Goal: Find specific page/section: Find specific page/section

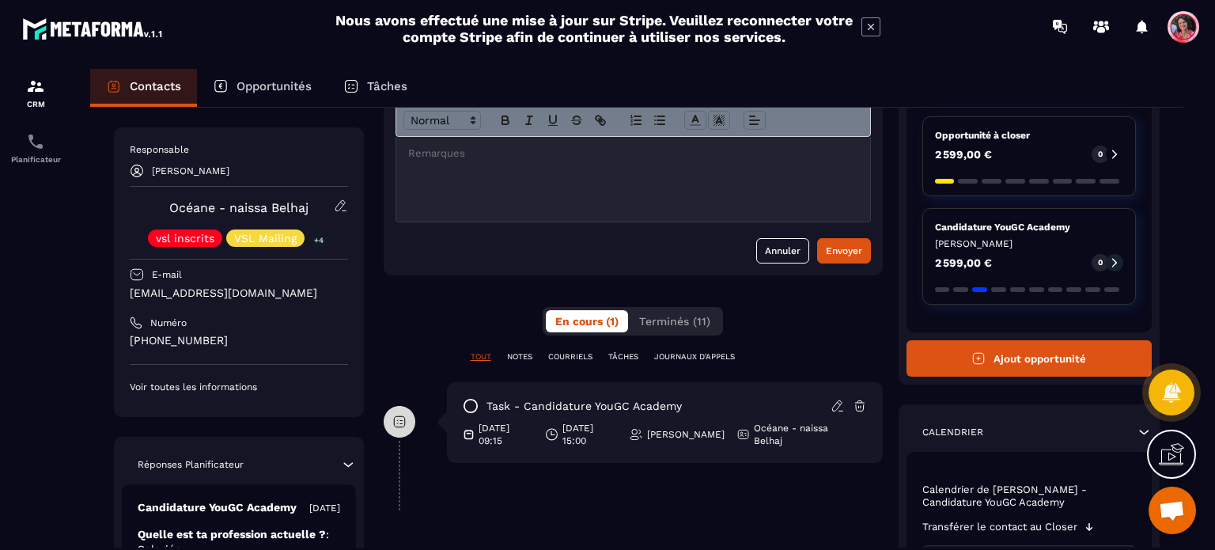
scroll to position [127, 0]
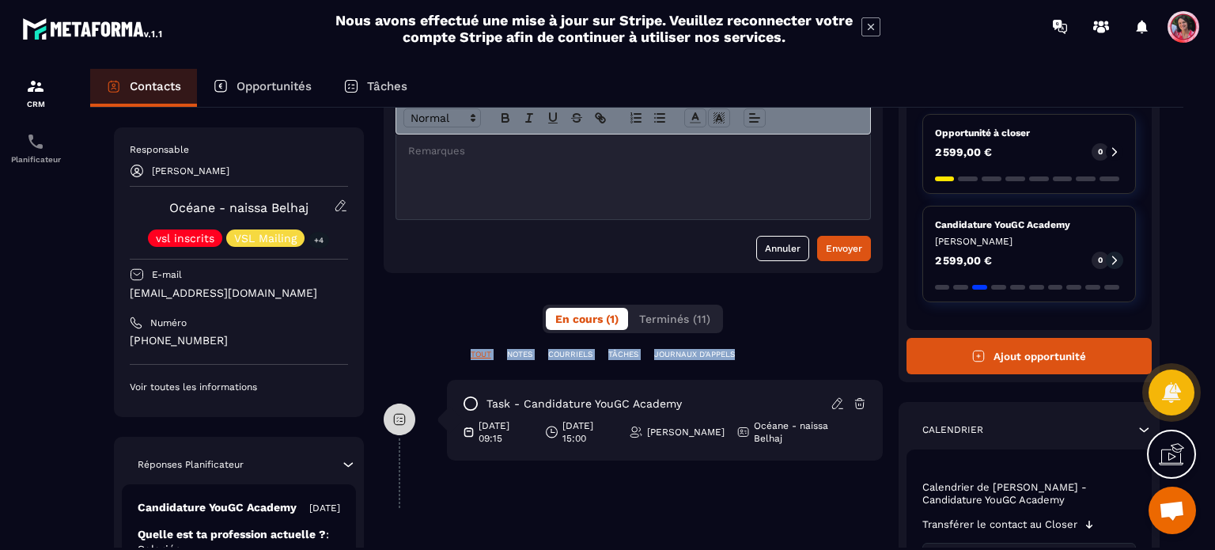
drag, startPoint x: 390, startPoint y: 366, endPoint x: 401, endPoint y: 422, distance: 58.0
click at [401, 422] on div "**********" at bounding box center [633, 540] width 499 height 979
click at [402, 305] on div "**********" at bounding box center [633, 540] width 499 height 979
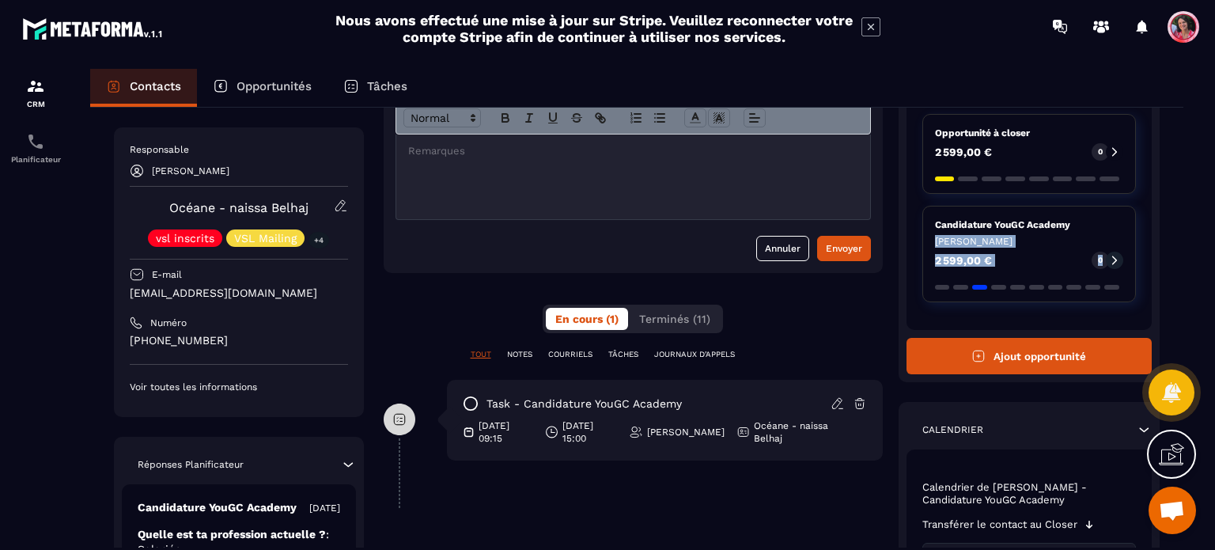
drag, startPoint x: 1214, startPoint y: 302, endPoint x: 1203, endPoint y: 218, distance: 84.7
click at [1203, 218] on section "CRM Planificateur Contacts Opportunités Tâches Revenir aux contacts Responsable…" at bounding box center [607, 324] width 1215 height 542
click at [337, 460] on div "Réponses Planificateur" at bounding box center [239, 464] width 234 height 16
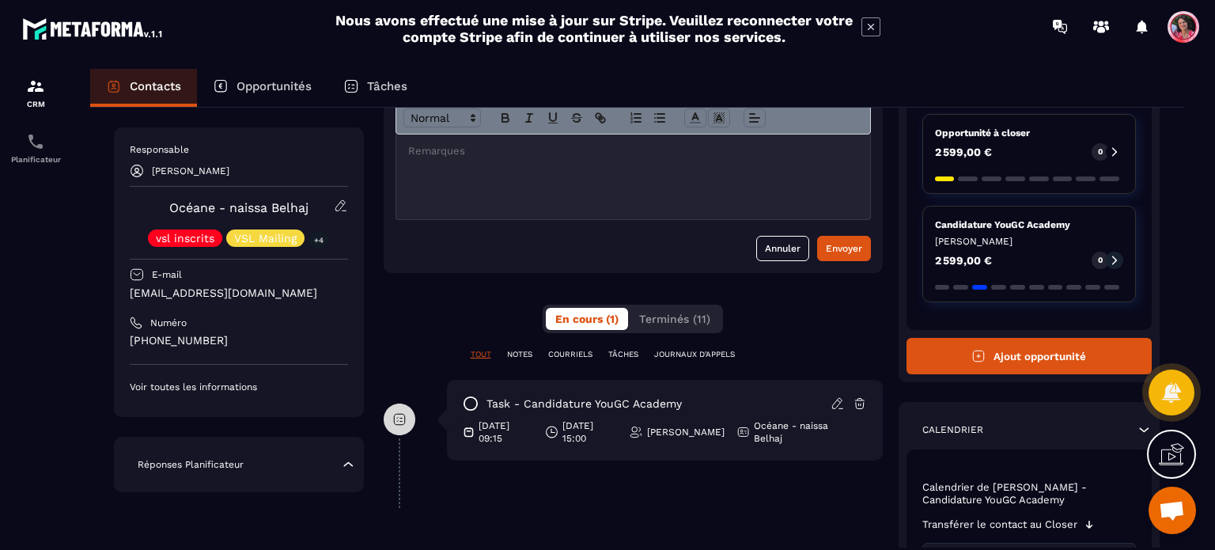
click at [337, 460] on div "Réponses Planificateur" at bounding box center [239, 464] width 234 height 16
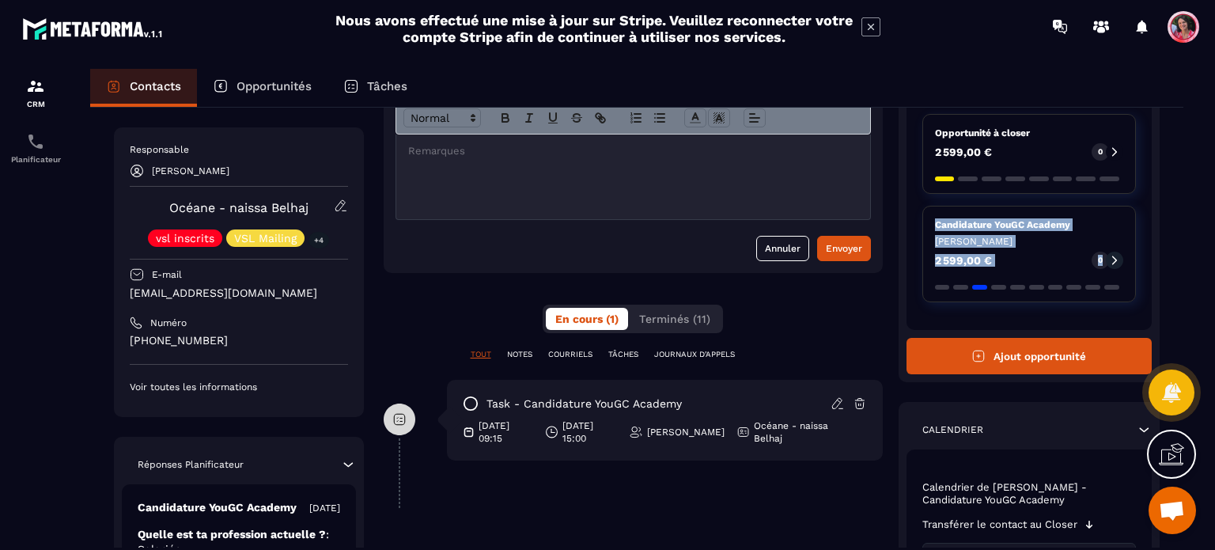
drag, startPoint x: 1206, startPoint y: 179, endPoint x: 1209, endPoint y: 297, distance: 117.9
click at [1209, 297] on section "CRM Planificateur Contacts Opportunités Tâches Revenir aux contacts Responsable…" at bounding box center [607, 324] width 1215 height 542
click at [1214, 401] on section "CRM Planificateur Contacts Opportunités Tâches Revenir aux contacts Responsable…" at bounding box center [607, 324] width 1215 height 542
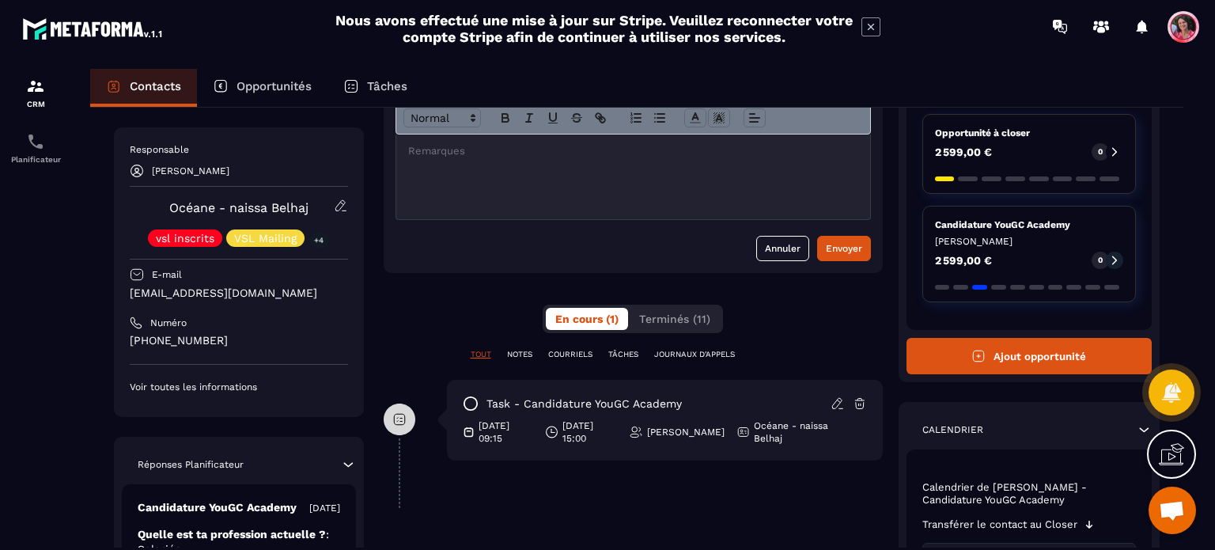
click at [1192, 233] on div "Contacts Opportunités Tâches Revenir aux contacts Responsable [PERSON_NAME] - n…" at bounding box center [636, 324] width 1125 height 510
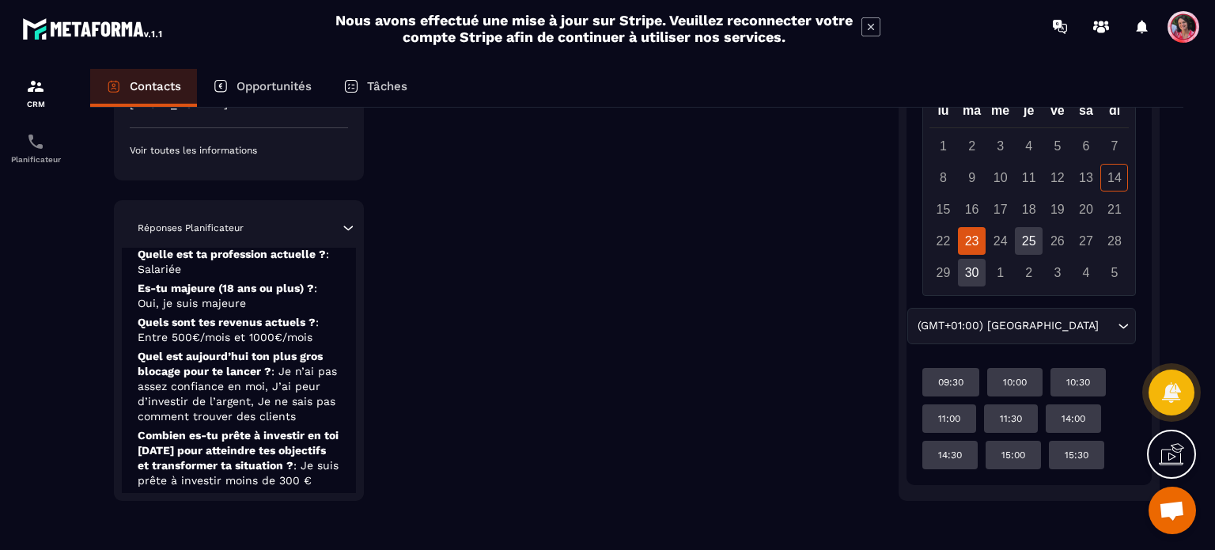
scroll to position [79, 0]
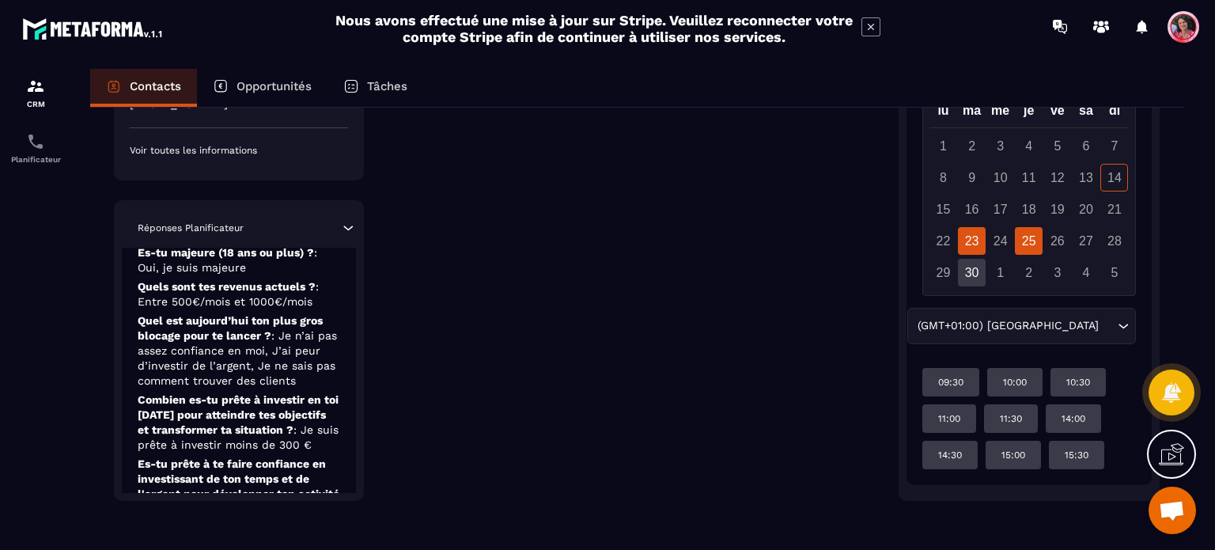
click at [1028, 233] on div "25" at bounding box center [1029, 241] width 28 height 28
click at [975, 276] on div "30" at bounding box center [972, 273] width 28 height 28
click at [28, 146] on img at bounding box center [35, 141] width 19 height 19
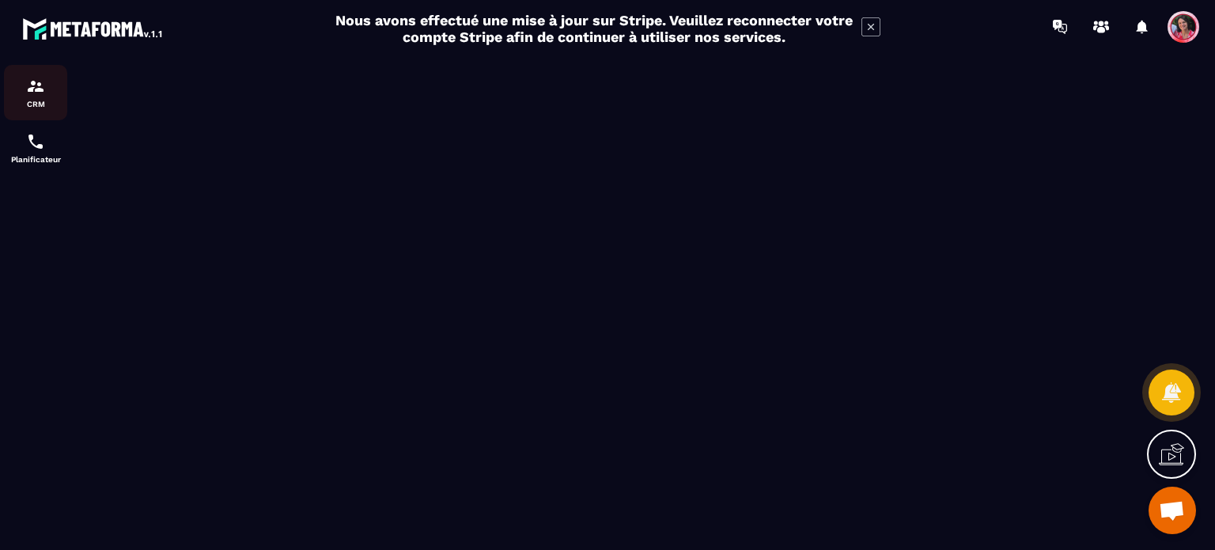
click at [30, 85] on img at bounding box center [35, 86] width 19 height 19
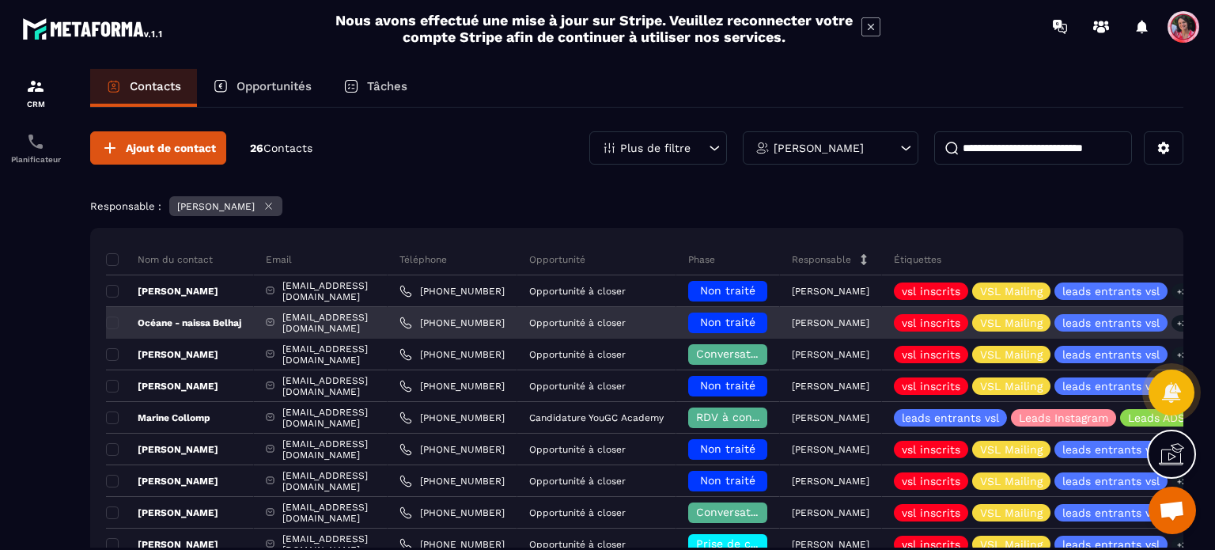
click at [193, 325] on p "Océane - naissa Belhaj" at bounding box center [173, 322] width 135 height 13
